Goal: Task Accomplishment & Management: Understand process/instructions

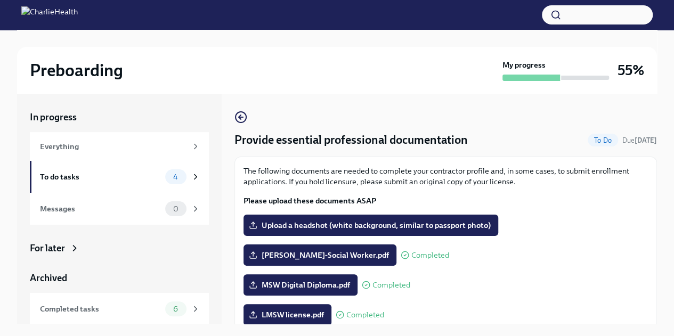
scroll to position [32, 0]
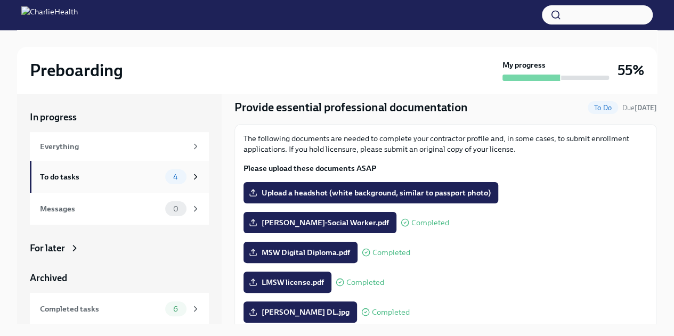
click at [109, 177] on div "To do tasks" at bounding box center [100, 177] width 121 height 12
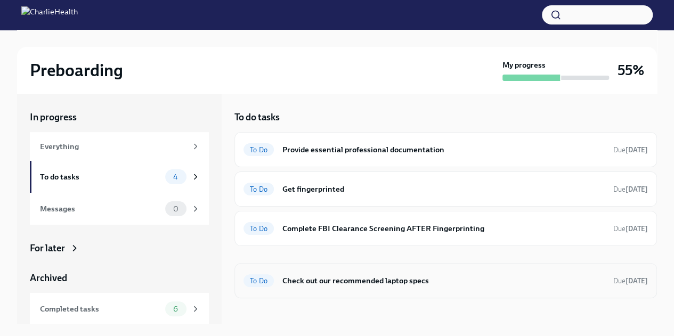
click at [377, 281] on h6 "Check out our recommended laptop specs" at bounding box center [443, 281] width 322 height 12
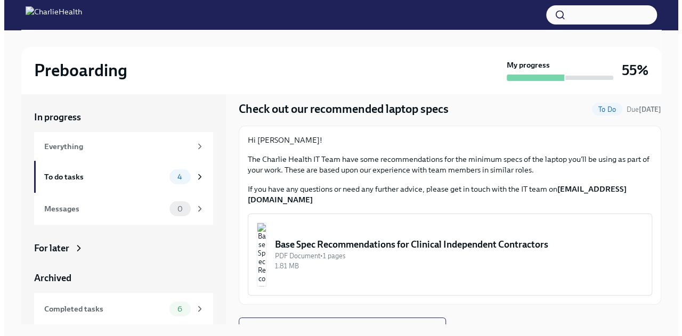
scroll to position [33, 0]
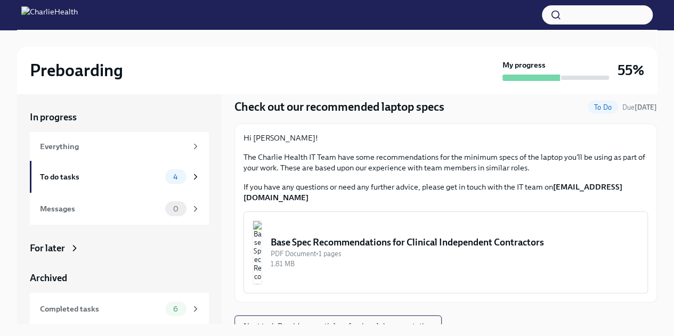
click at [262, 247] on img "button" at bounding box center [257, 253] width 10 height 64
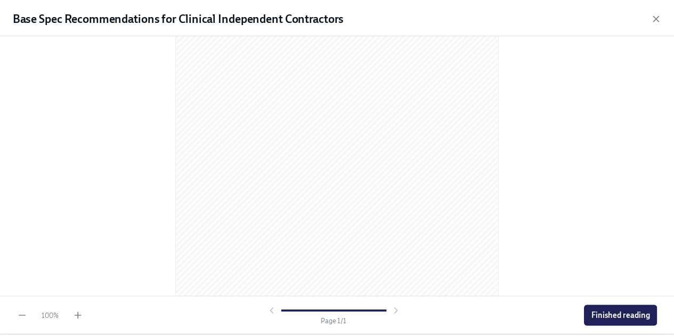
scroll to position [177, 0]
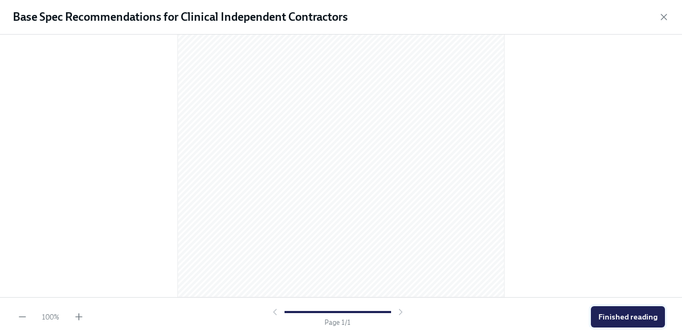
click at [622, 318] on span "Finished reading" at bounding box center [627, 317] width 59 height 11
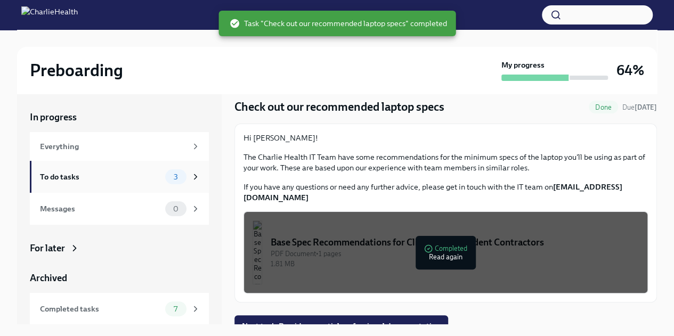
click at [123, 170] on div "To do tasks 3" at bounding box center [120, 176] width 160 height 15
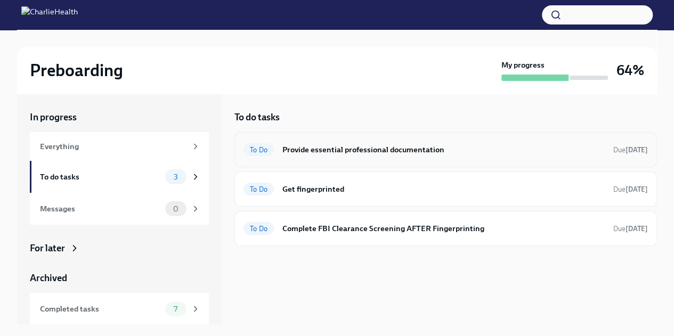
click at [363, 149] on h6 "Provide essential professional documentation" at bounding box center [443, 150] width 322 height 12
